Goal: Task Accomplishment & Management: Manage account settings

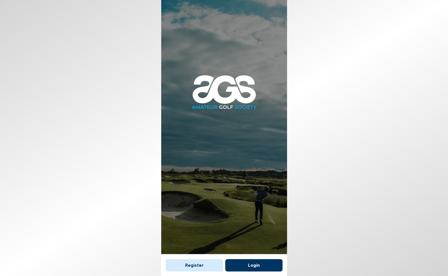
scroll to position [3, 0]
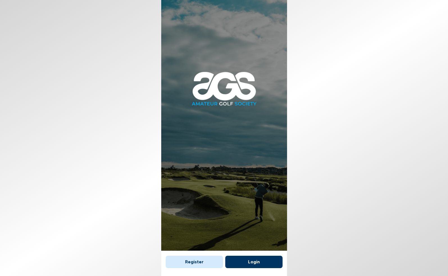
click at [257, 258] on button "Login" at bounding box center [253, 261] width 57 height 12
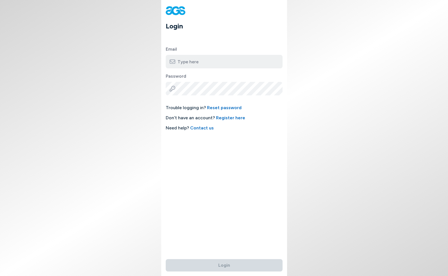
click at [217, 61] on input "email" at bounding box center [224, 61] width 117 height 13
type input "[PERSON_NAME][EMAIL_ADDRESS][DOMAIN_NAME]"
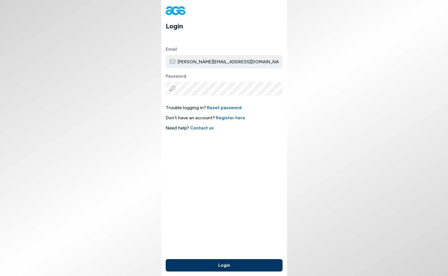
click at [226, 267] on button "Login" at bounding box center [224, 265] width 117 height 12
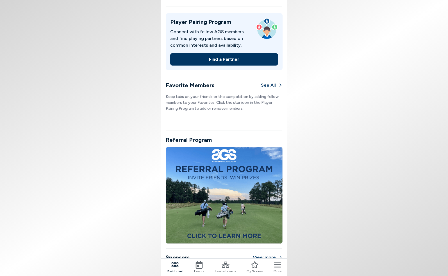
scroll to position [302, 0]
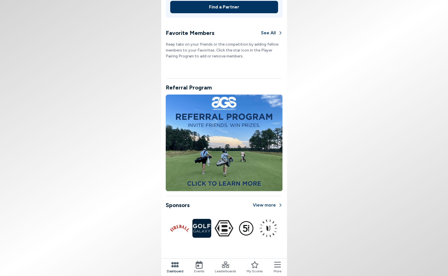
click at [277, 266] on icon at bounding box center [277, 264] width 7 height 8
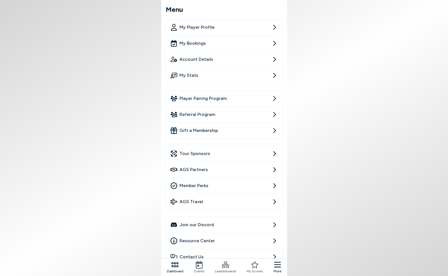
click at [203, 28] on span "My Player Profile" at bounding box center [196, 27] width 35 height 7
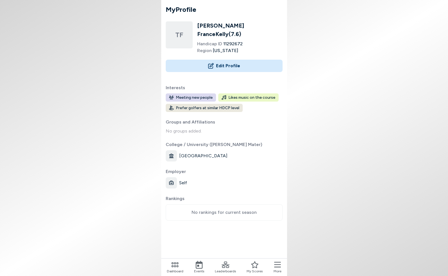
click at [278, 266] on icon at bounding box center [277, 264] width 7 height 6
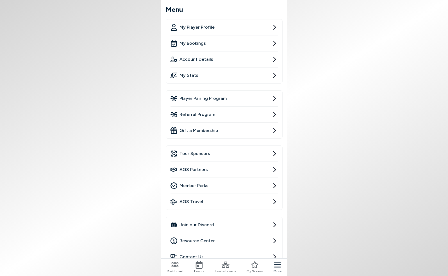
click at [202, 40] on span "My Bookings" at bounding box center [192, 43] width 26 height 7
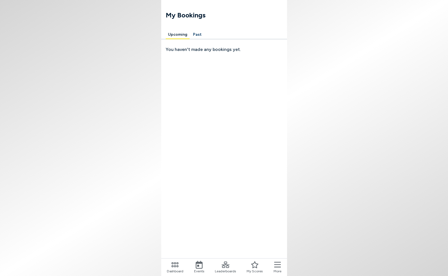
click at [277, 257] on div "Upcoming Past You haven't made any bookings yet." at bounding box center [224, 152] width 126 height 245
click at [277, 268] on span "More" at bounding box center [278, 270] width 8 height 5
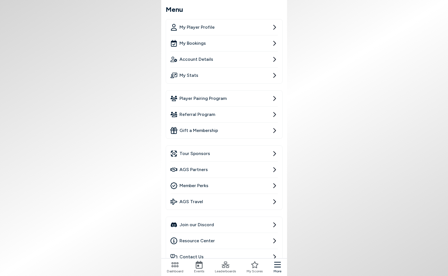
click at [216, 58] on link "Account Details" at bounding box center [223, 59] width 107 height 16
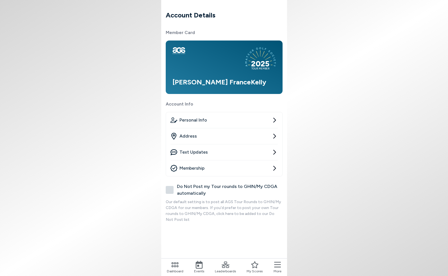
click at [277, 267] on icon at bounding box center [277, 264] width 7 height 8
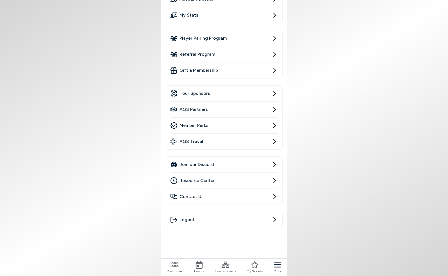
scroll to position [64, 0]
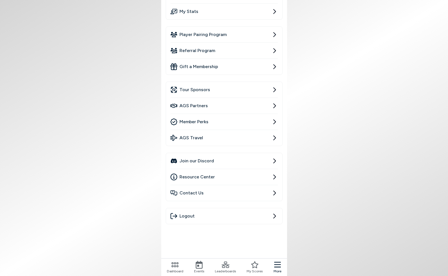
click at [195, 192] on span "Contact Us" at bounding box center [191, 192] width 24 height 7
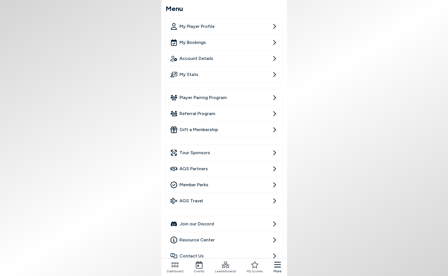
scroll to position [0, 0]
click at [192, 29] on span "My Player Profile" at bounding box center [196, 27] width 35 height 7
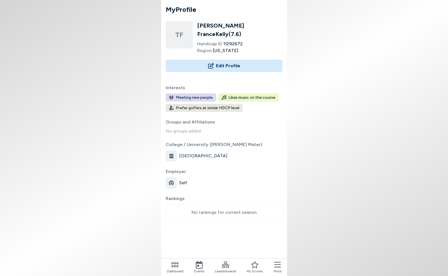
click at [223, 60] on button "Edit Profile" at bounding box center [224, 66] width 117 height 12
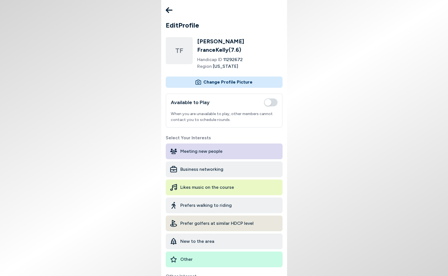
click at [167, 10] on icon at bounding box center [169, 10] width 7 height 6
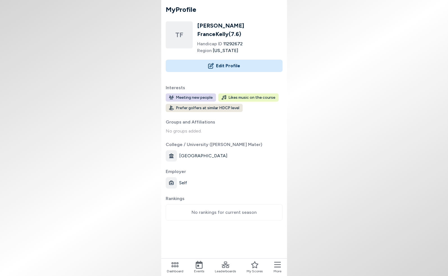
click at [178, 265] on icon at bounding box center [175, 264] width 7 height 5
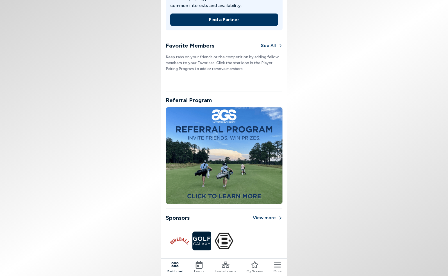
scroll to position [302, 0]
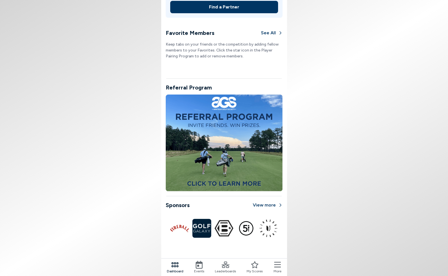
click at [276, 265] on icon at bounding box center [277, 264] width 7 height 8
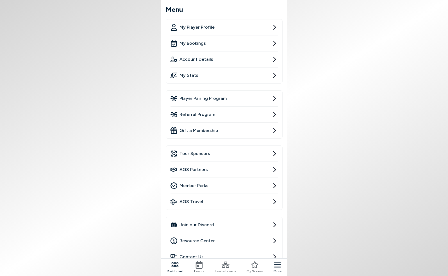
click at [197, 59] on span "Account Details" at bounding box center [196, 59] width 34 height 7
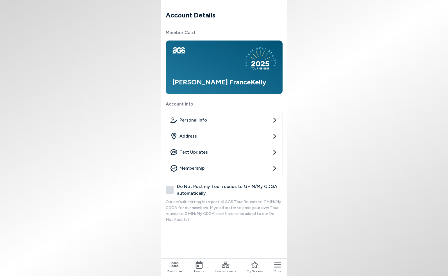
click at [194, 122] on span "Personal Info" at bounding box center [193, 120] width 28 height 7
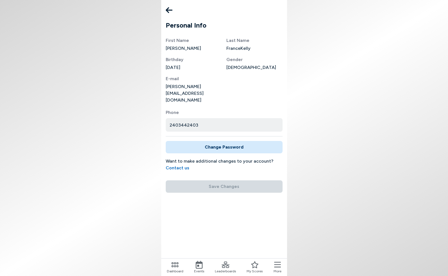
click at [172, 165] on link "Contact us" at bounding box center [178, 167] width 24 height 5
